Goal: Navigation & Orientation: Find specific page/section

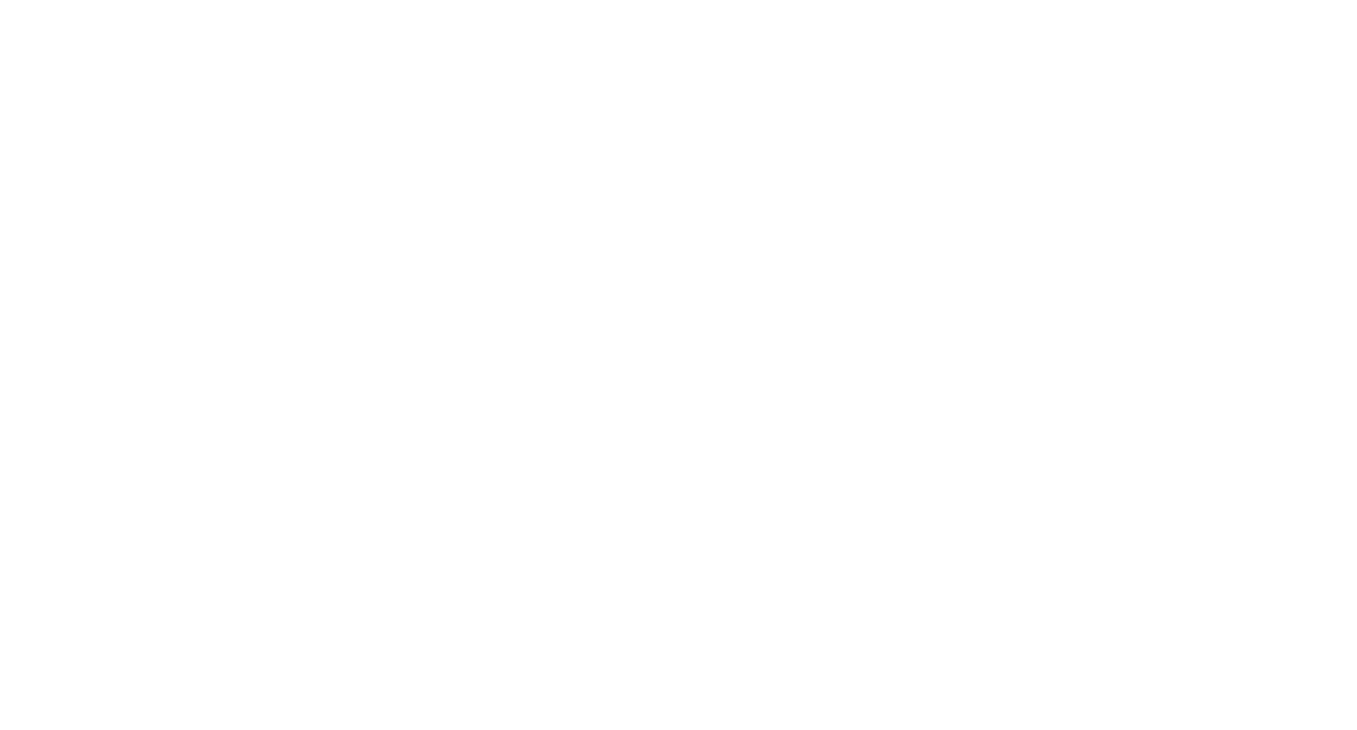
select select "*"
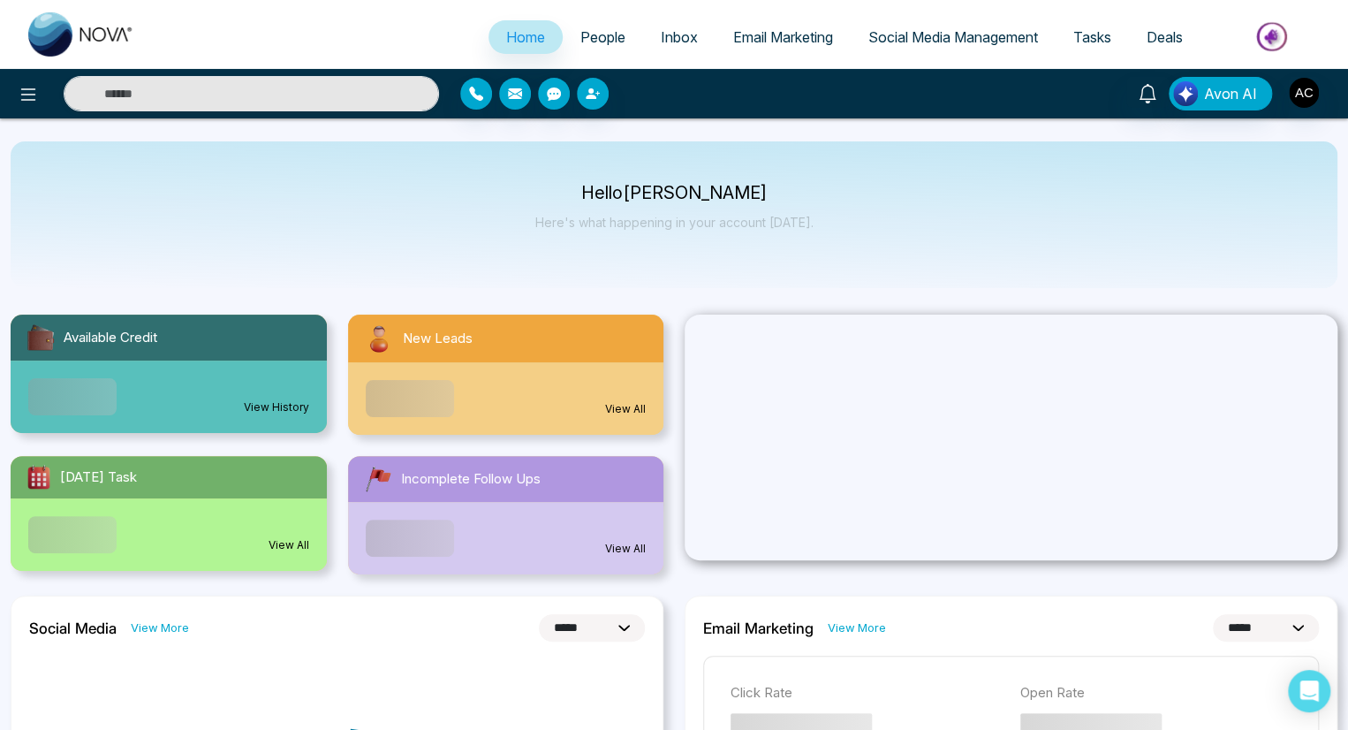
click at [512, 37] on span "Home" at bounding box center [525, 37] width 39 height 18
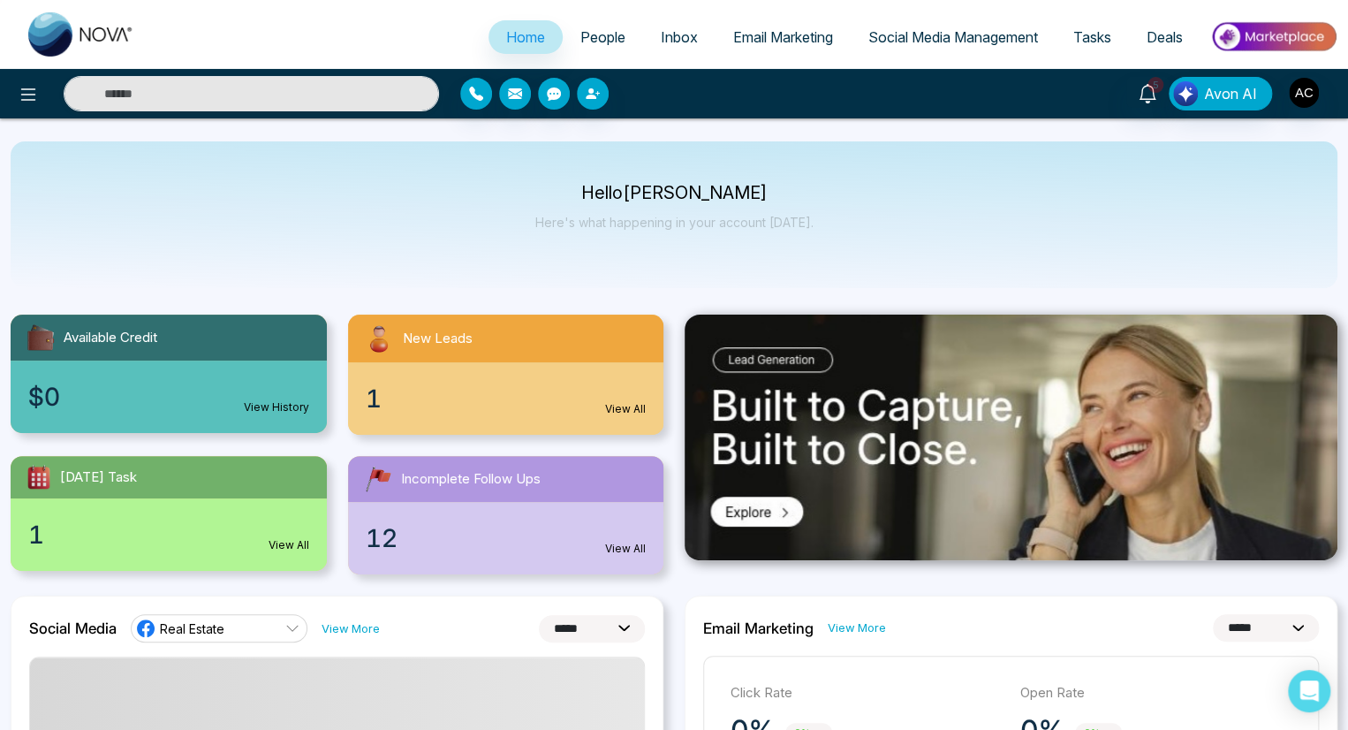
click at [512, 37] on span "Home" at bounding box center [525, 37] width 39 height 18
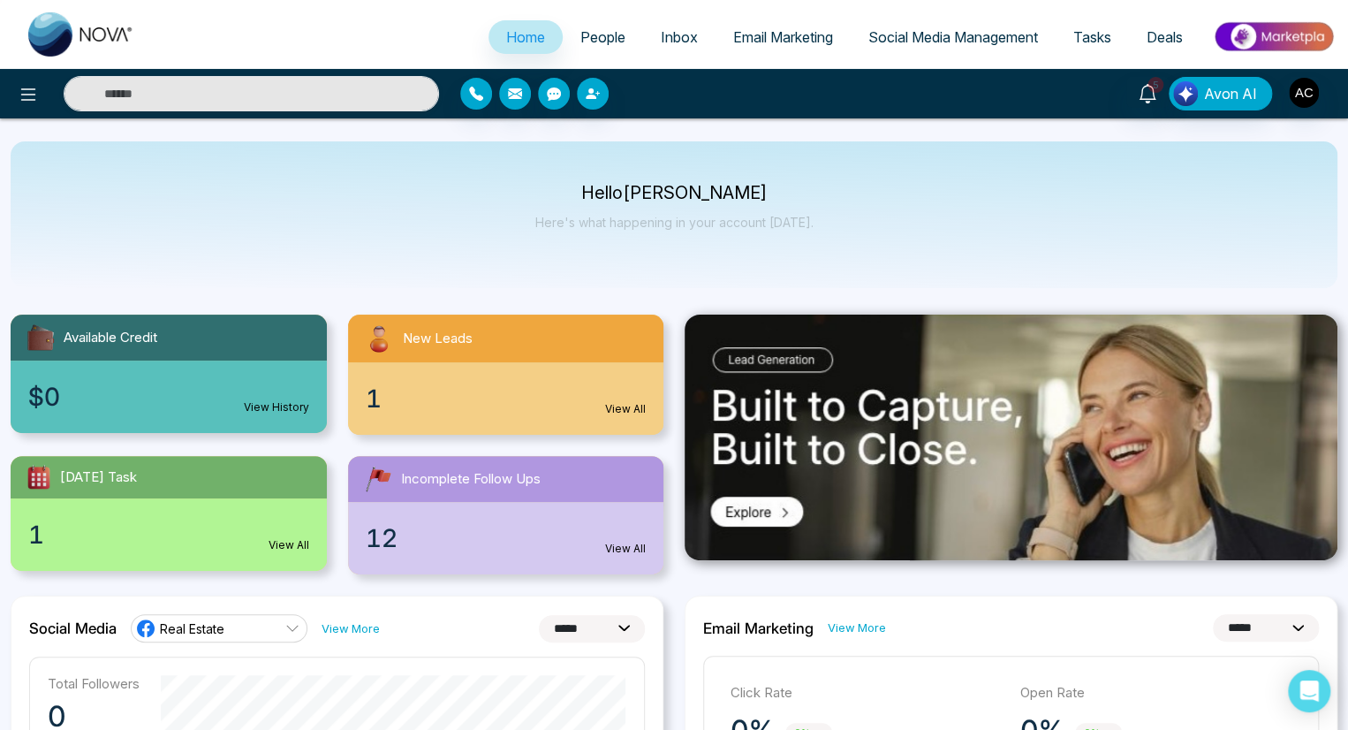
click at [590, 37] on span "People" at bounding box center [602, 37] width 45 height 18
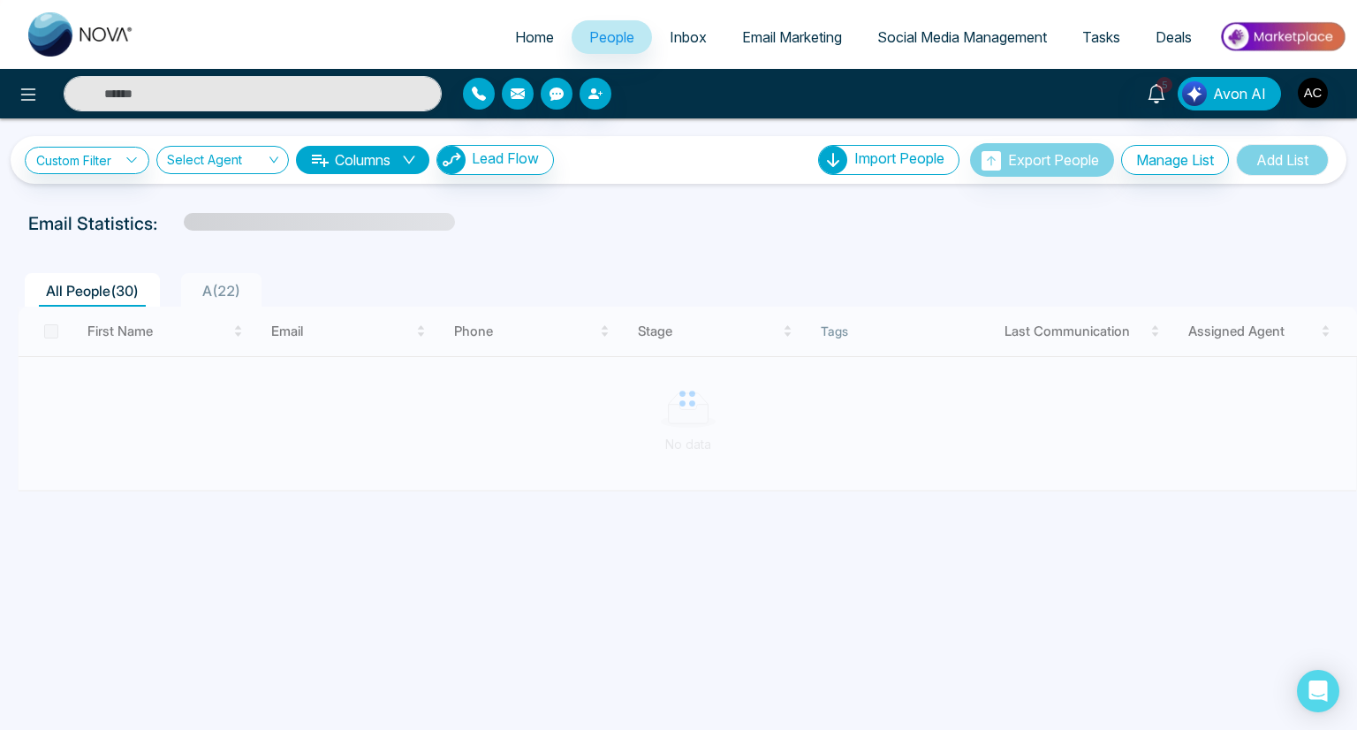
click at [676, 37] on span "Inbox" at bounding box center [687, 37] width 37 height 18
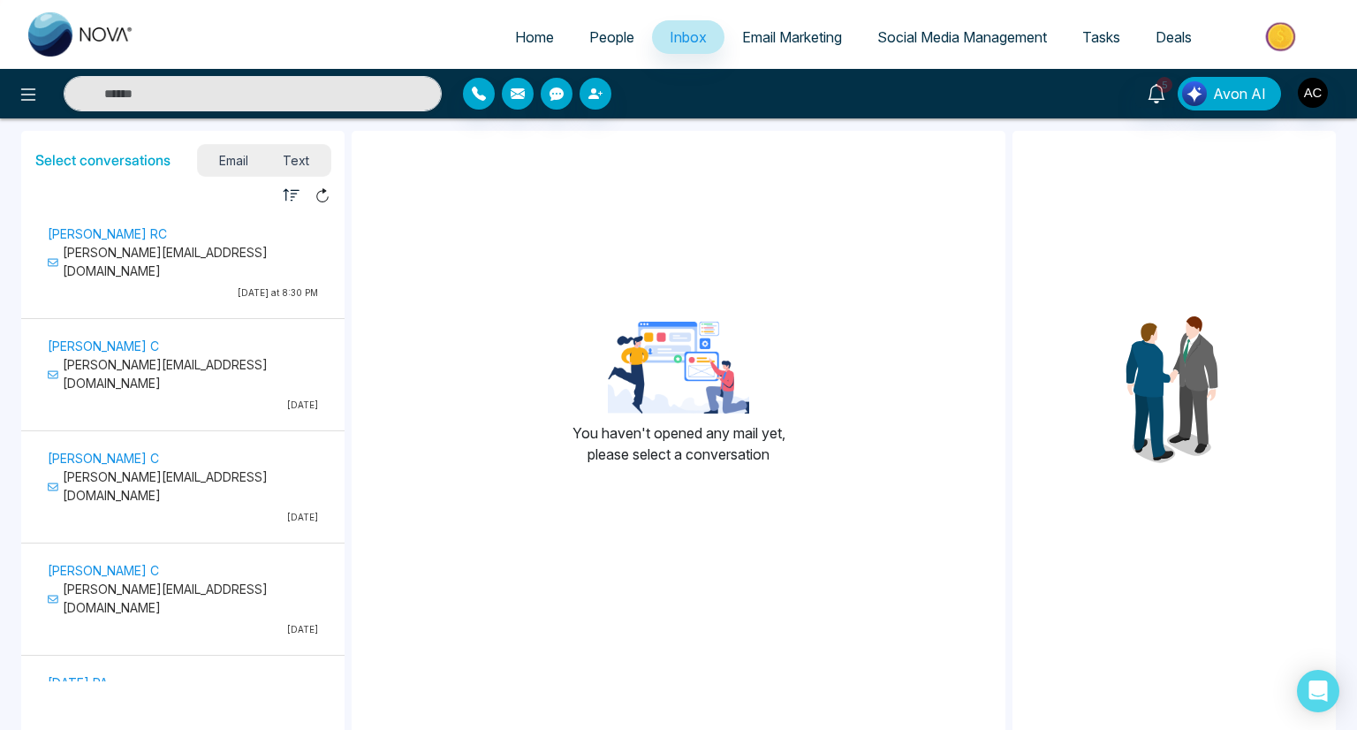
click at [676, 37] on span "Inbox" at bounding box center [687, 37] width 37 height 18
click at [782, 37] on span "Email Marketing" at bounding box center [792, 37] width 100 height 18
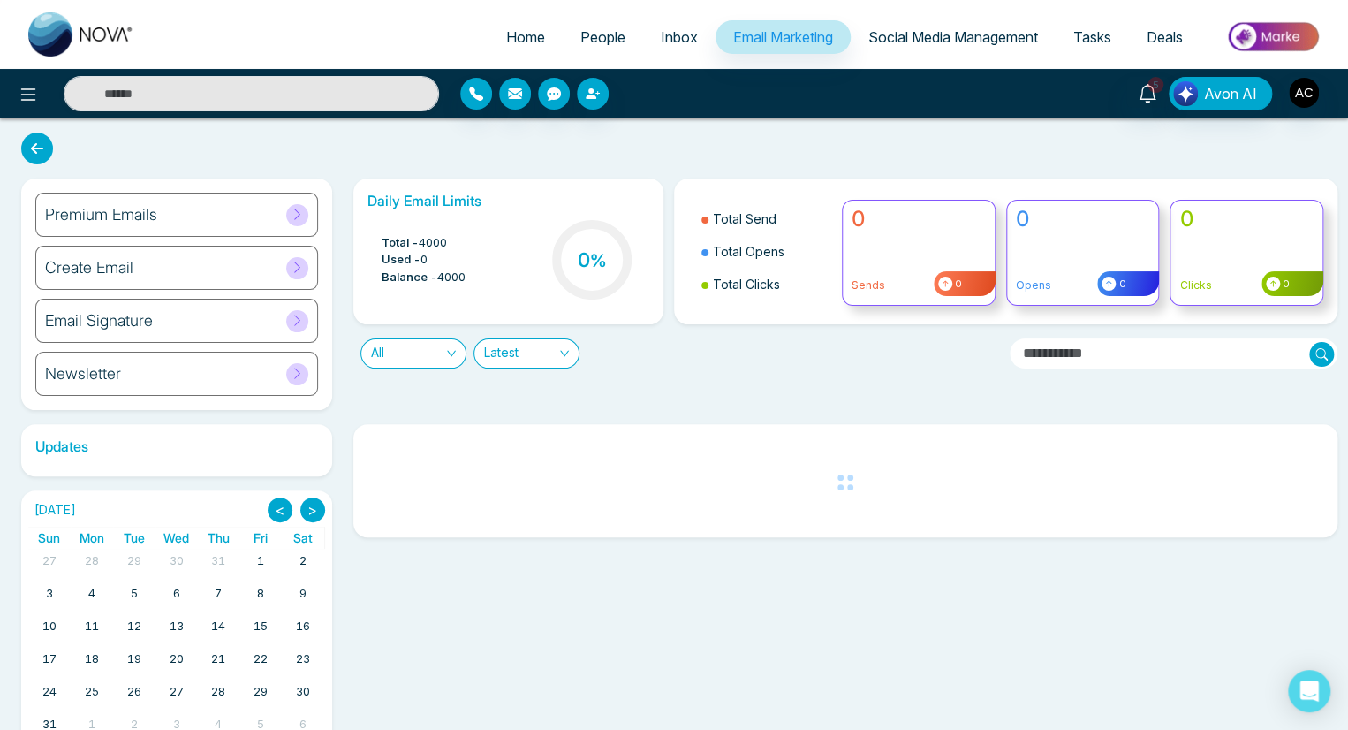
click at [773, 37] on span "Email Marketing" at bounding box center [783, 37] width 100 height 18
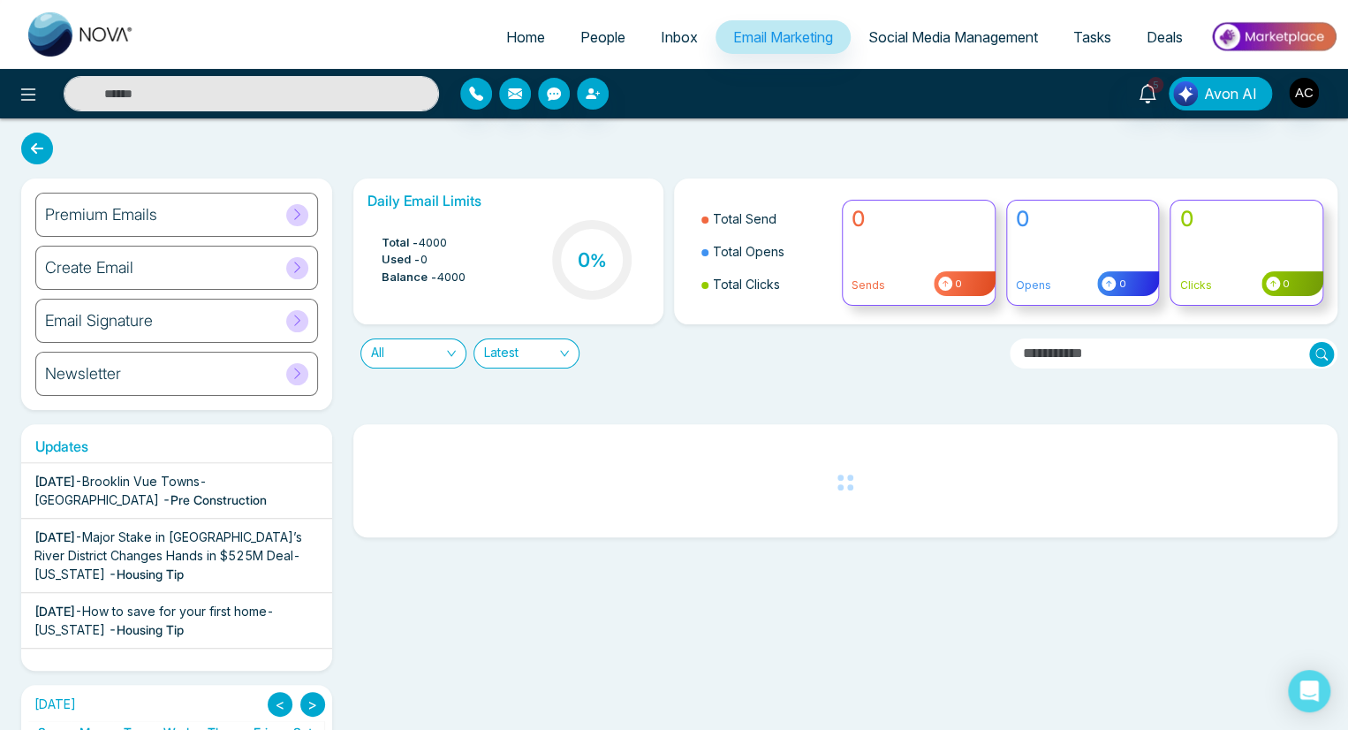
click at [949, 37] on span "Social Media Management" at bounding box center [953, 37] width 170 height 18
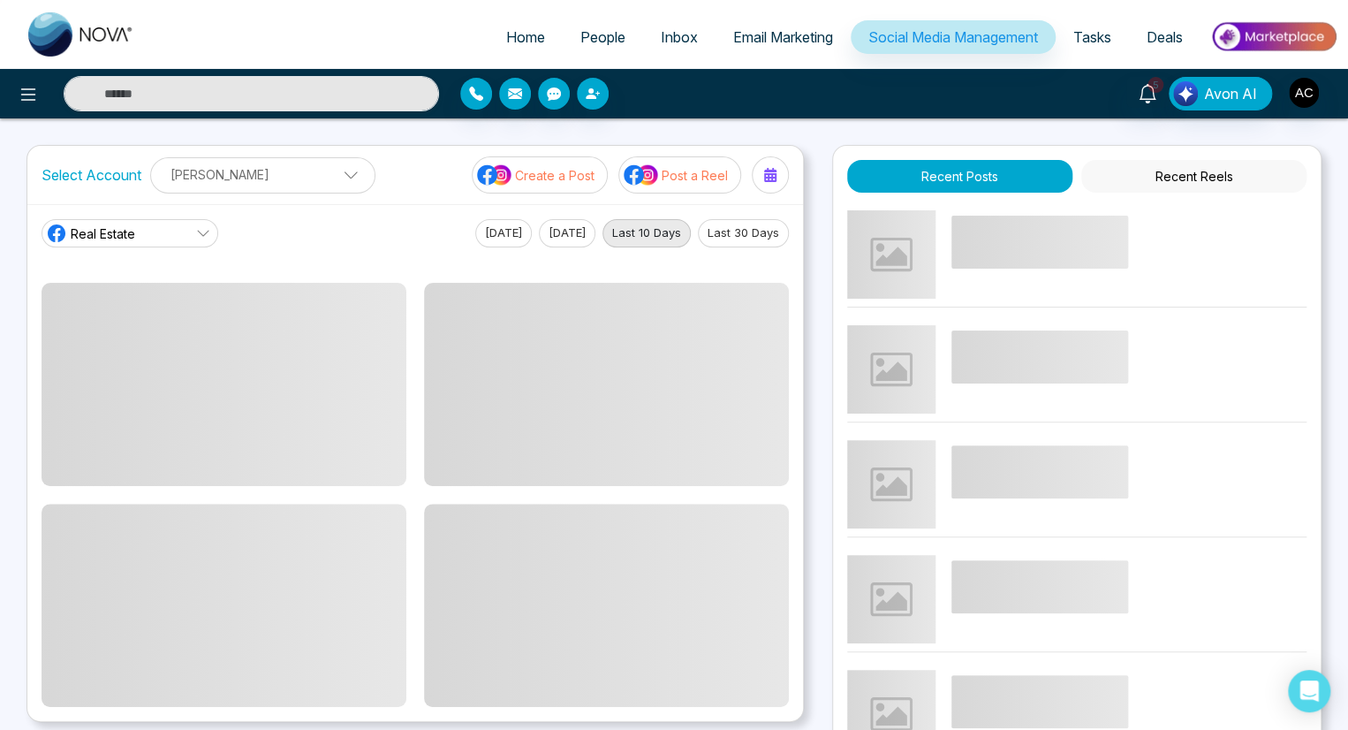
click at [949, 37] on span "Social Media Management" at bounding box center [953, 37] width 170 height 18
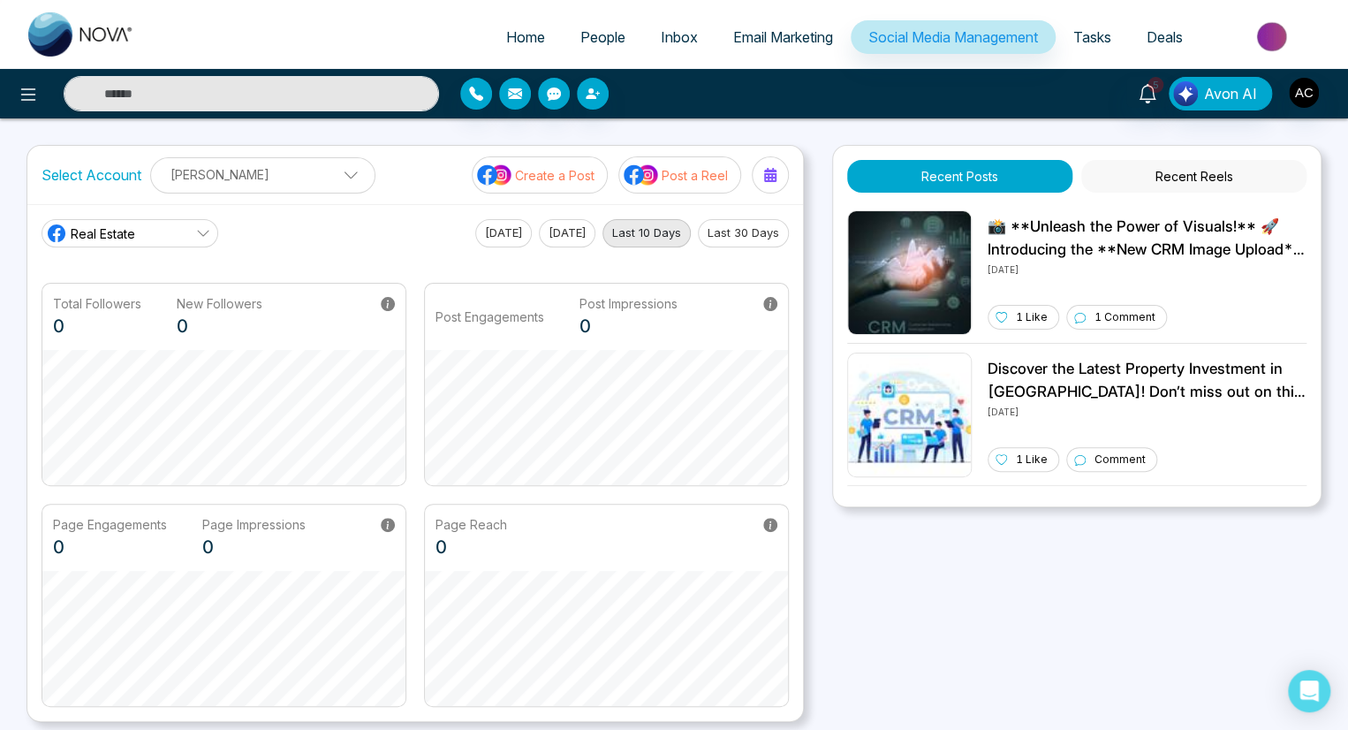
click at [1090, 37] on span "Tasks" at bounding box center [1092, 37] width 38 height 18
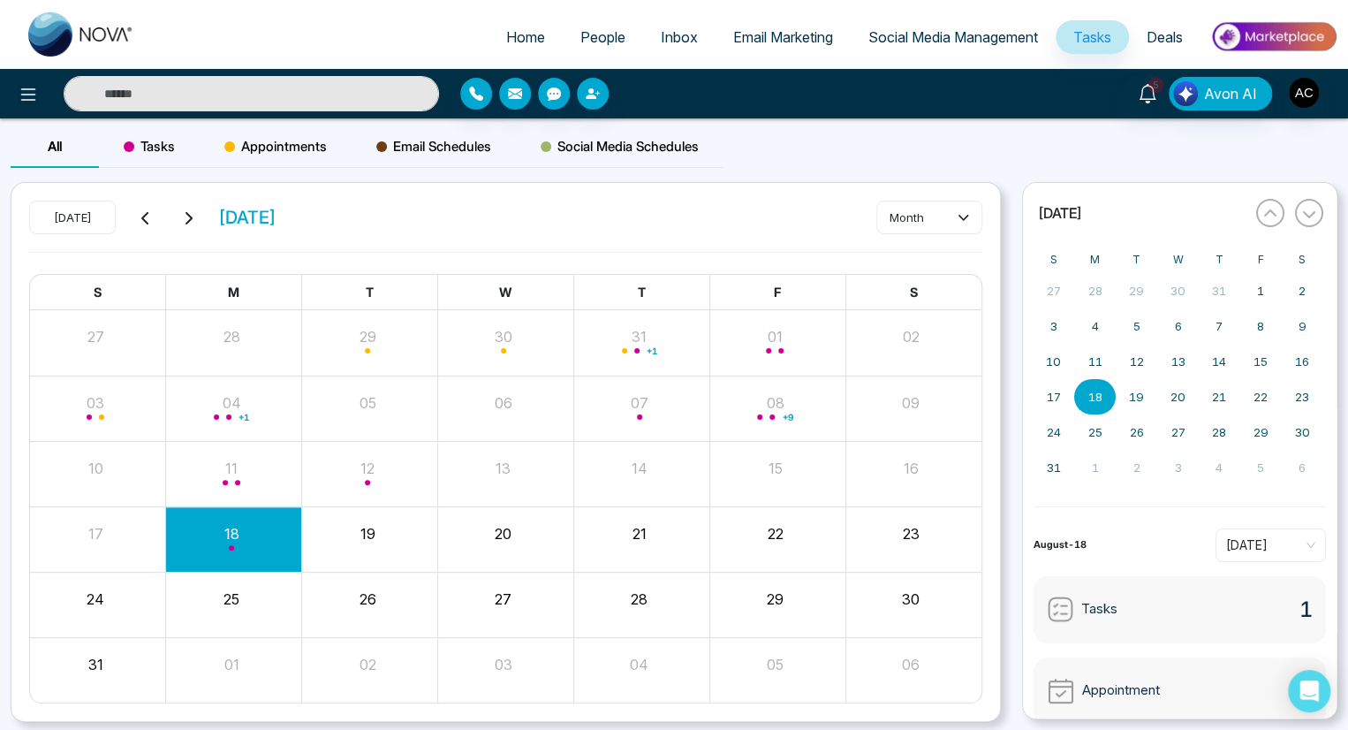
click at [1090, 37] on span "Tasks" at bounding box center [1092, 37] width 38 height 18
click at [1163, 37] on span "Deals" at bounding box center [1164, 37] width 36 height 18
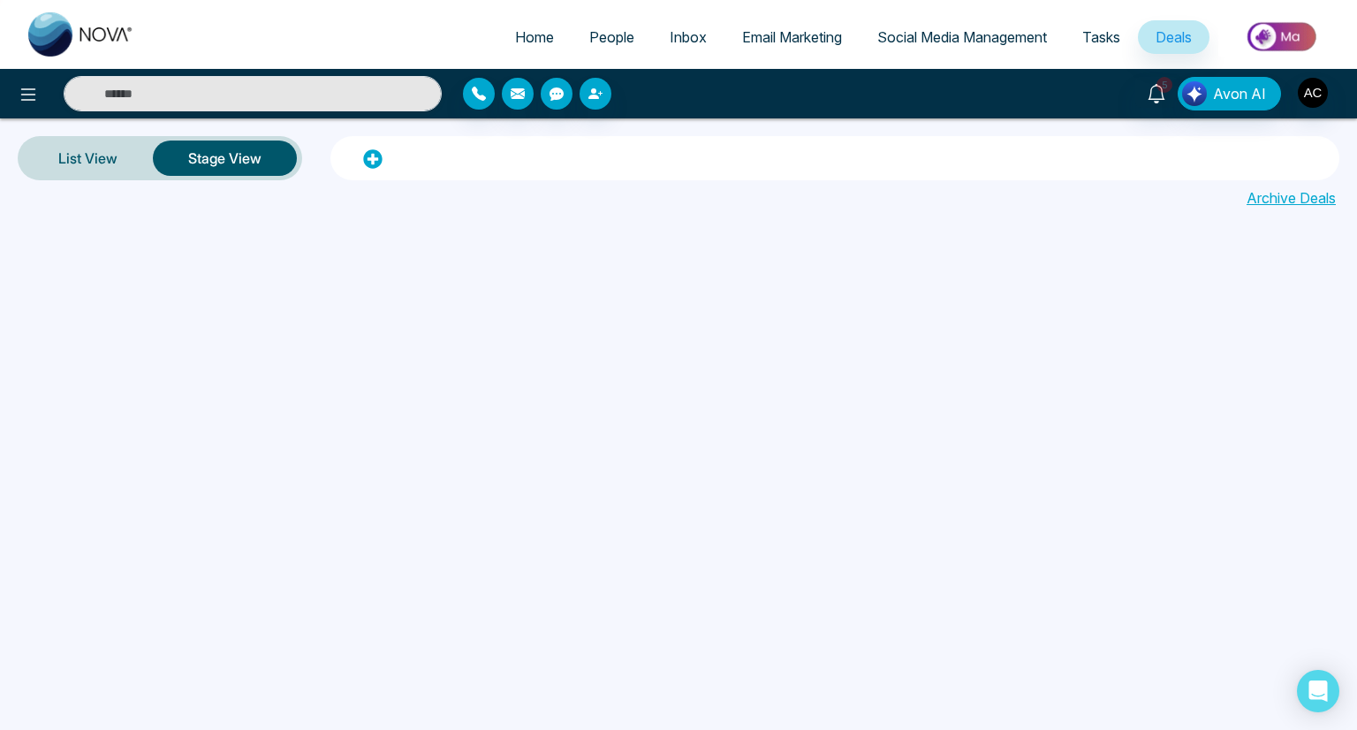
click at [1173, 37] on span "Deals" at bounding box center [1173, 37] width 36 height 18
